Goal: Check status: Check status

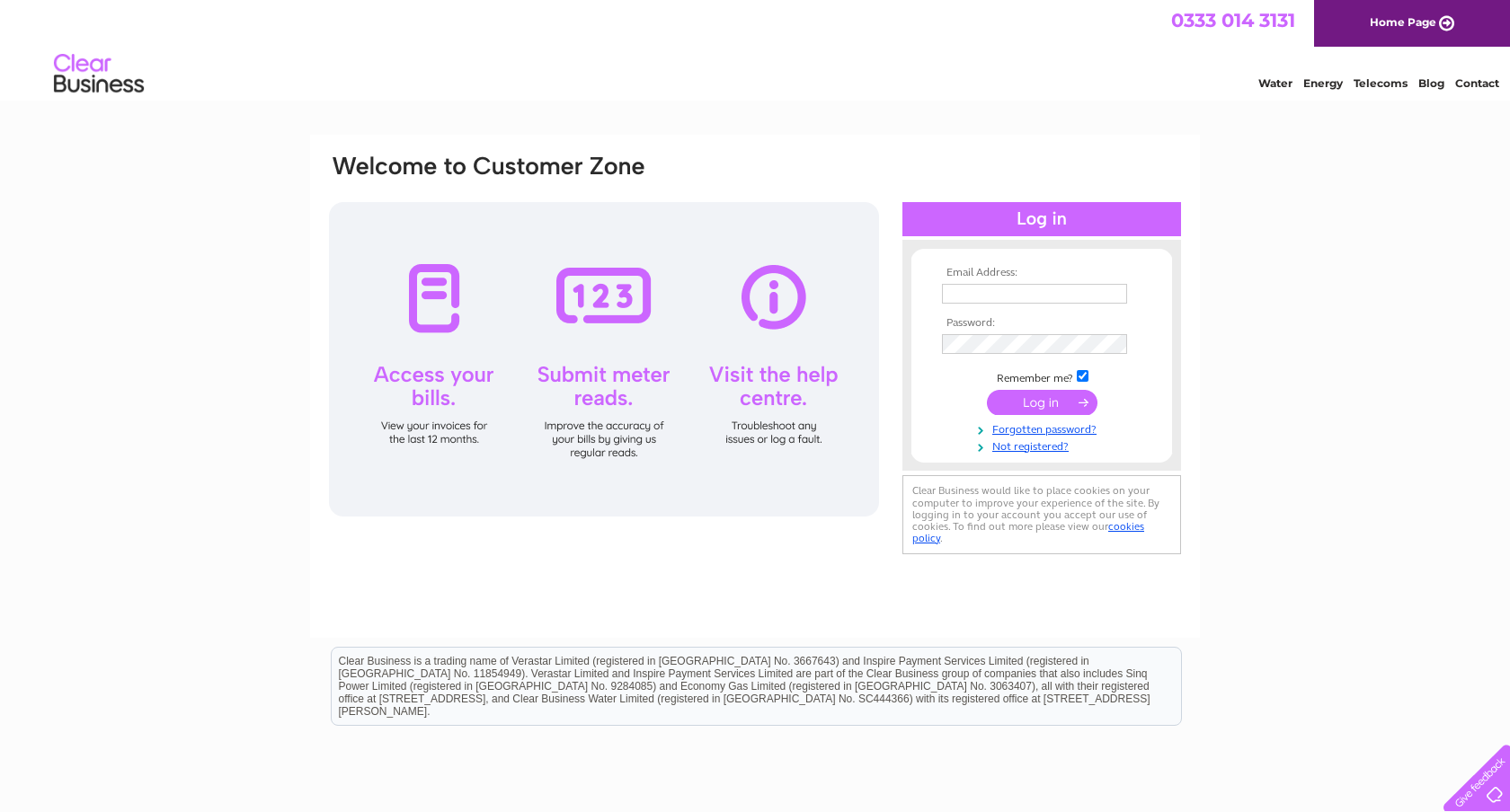
click at [1006, 289] on input "text" at bounding box center [1034, 293] width 185 height 19
type input "[EMAIL_ADDRESS][DOMAIN_NAME]"
click at [1021, 403] on input "submit" at bounding box center [1042, 404] width 111 height 25
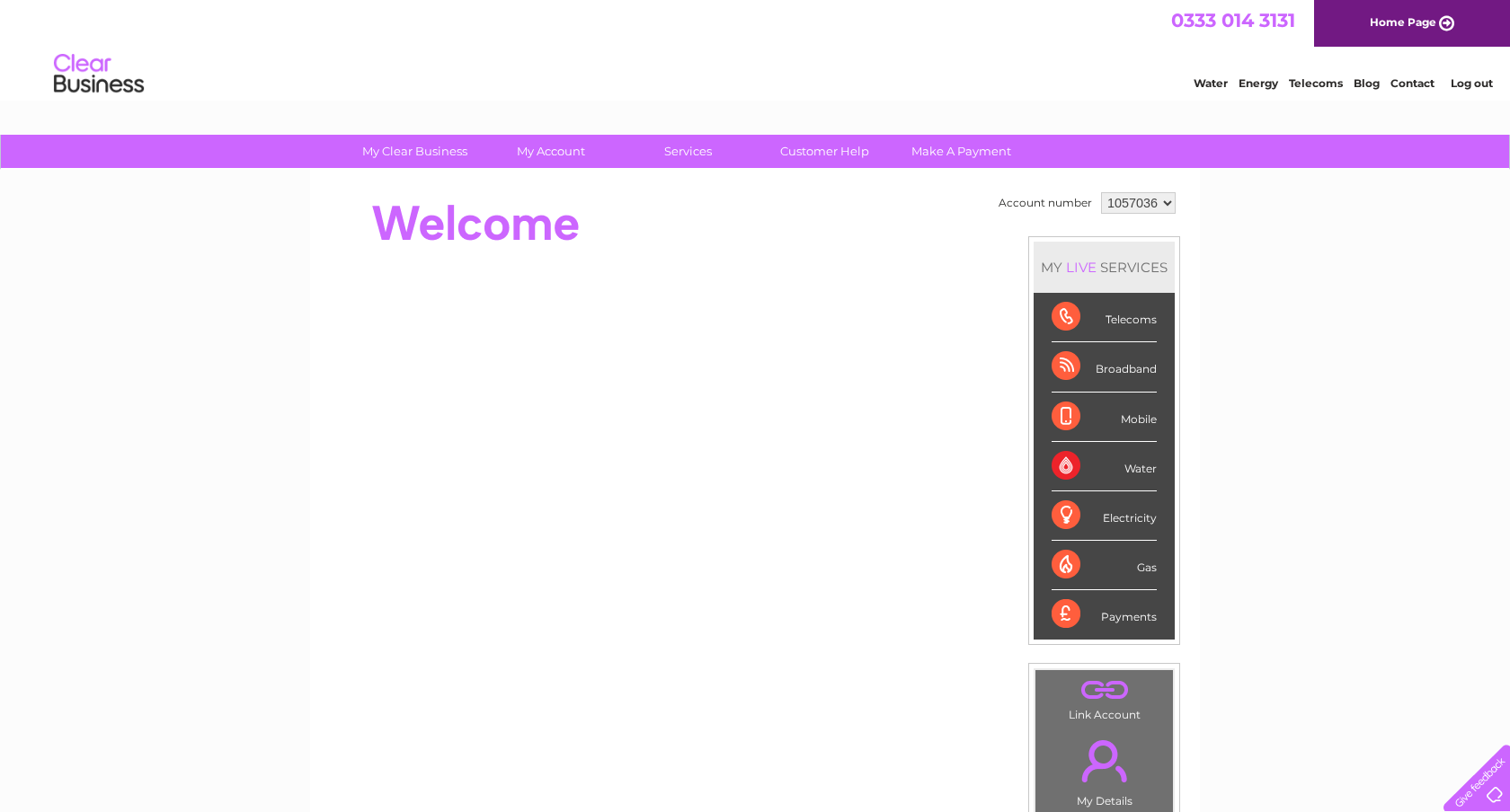
click at [1115, 323] on div "Telecoms" at bounding box center [1104, 317] width 105 height 49
click at [1074, 321] on div "Telecoms" at bounding box center [1104, 317] width 105 height 49
click at [1059, 321] on div "Telecoms" at bounding box center [1104, 317] width 105 height 49
click at [1138, 204] on select "1057036" at bounding box center [1138, 203] width 74 height 21
click at [1101, 192] on select "1057036" at bounding box center [1138, 203] width 74 height 21
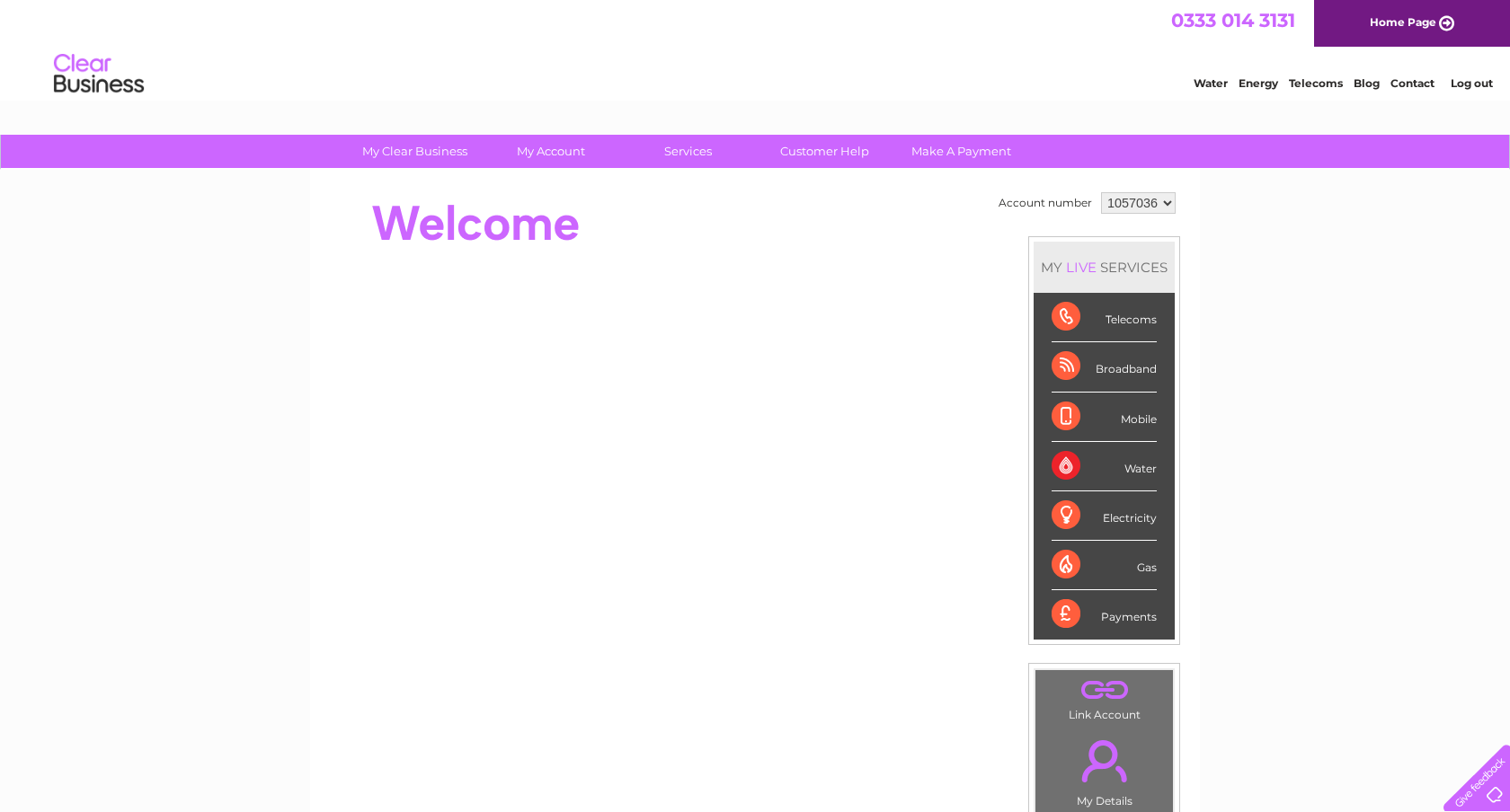
click at [1063, 316] on div "Telecoms" at bounding box center [1104, 317] width 105 height 49
click at [1068, 380] on div "Broadband" at bounding box center [1104, 366] width 105 height 49
click at [1120, 371] on div "Broadband" at bounding box center [1104, 366] width 105 height 49
click at [1147, 200] on select "1057036" at bounding box center [1138, 203] width 74 height 21
